Goal: Complete application form: Complete application form

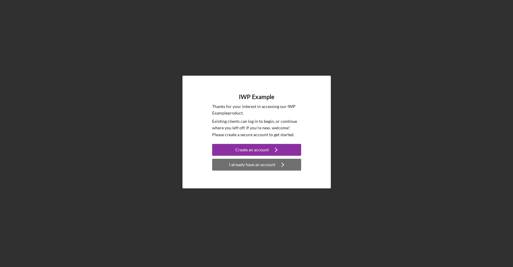
click at [263, 165] on div "I already have an account" at bounding box center [252, 165] width 46 height 12
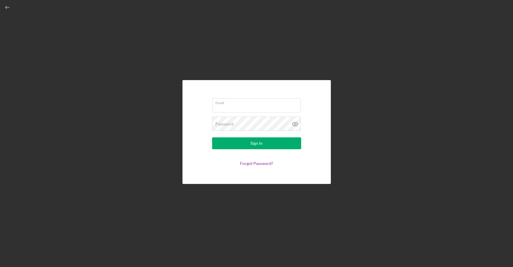
type input "[EMAIL_ADDRESS][DOMAIN_NAME]"
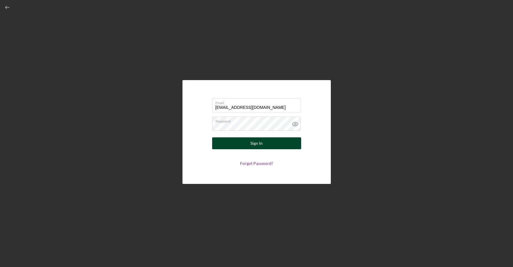
click at [245, 143] on button "Sign In" at bounding box center [256, 143] width 89 height 12
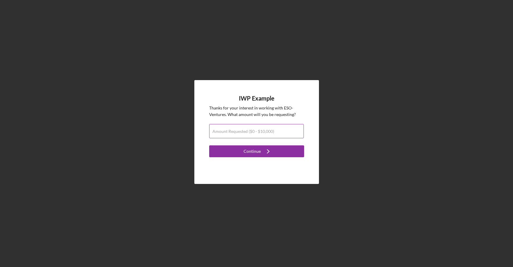
click at [240, 132] on label "Amount Requested ($0 - $10,000)" at bounding box center [244, 131] width 62 height 5
click at [240, 132] on input "Amount Requested ($0 - $10,000)" at bounding box center [256, 131] width 95 height 14
type input "$9,000"
click at [209, 145] on button "Continue Icon/Navigate" at bounding box center [256, 151] width 95 height 12
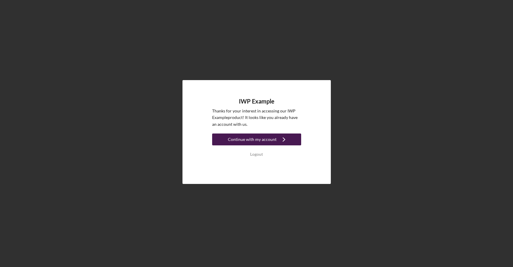
click at [262, 140] on div "Continue with my account" at bounding box center [252, 140] width 49 height 12
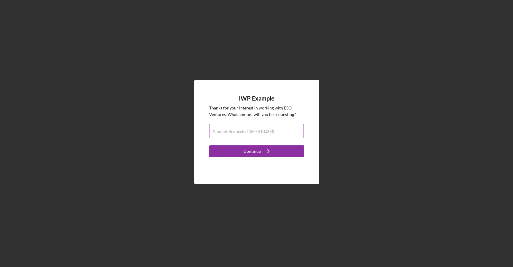
click at [253, 130] on label "Amount Requested ($0 - $10,000)" at bounding box center [244, 131] width 62 height 5
click at [253, 130] on input "Amount Requested ($0 - $10,000)" at bounding box center [256, 131] width 95 height 14
type input "$9,000"
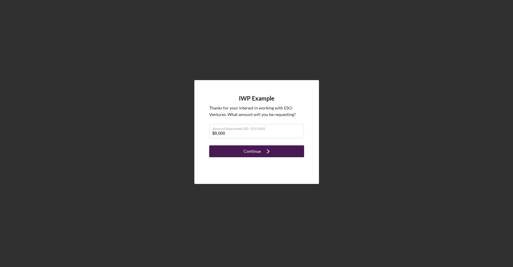
click at [270, 151] on icon "Icon/Navigate" at bounding box center [268, 151] width 15 height 15
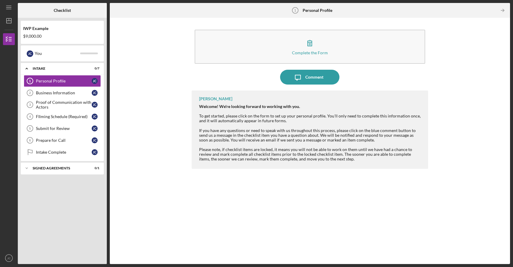
drag, startPoint x: 334, startPoint y: 160, endPoint x: 182, endPoint y: 105, distance: 161.6
click at [182, 105] on div "Complete the Form Form Icon/Message Comment Oye Watson Welcome! We're looking f…" at bounding box center [310, 141] width 395 height 241
